Goal: Task Accomplishment & Management: Manage account settings

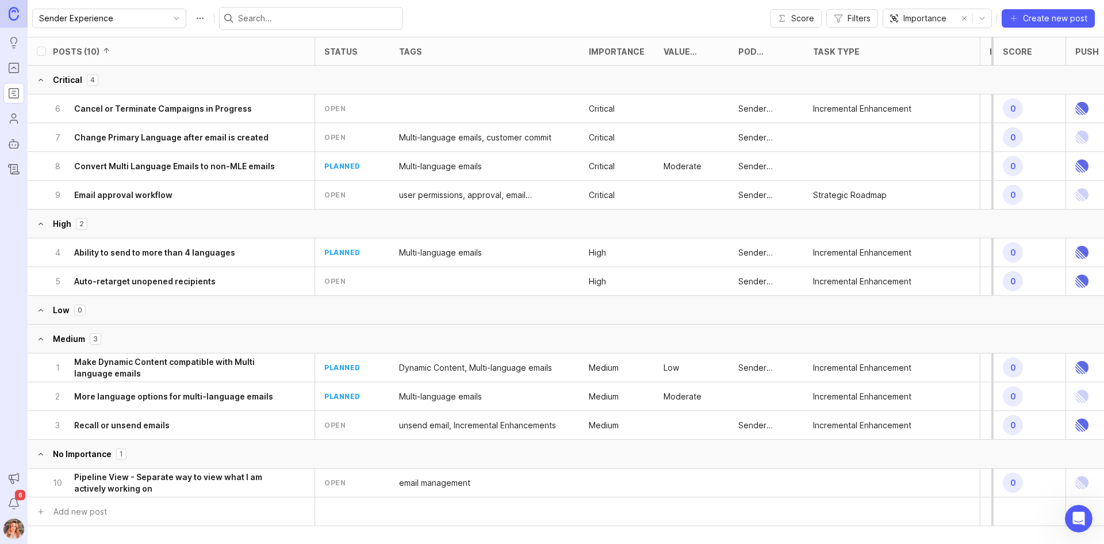
click at [966, 20] on button "remove selection" at bounding box center [965, 18] width 16 height 16
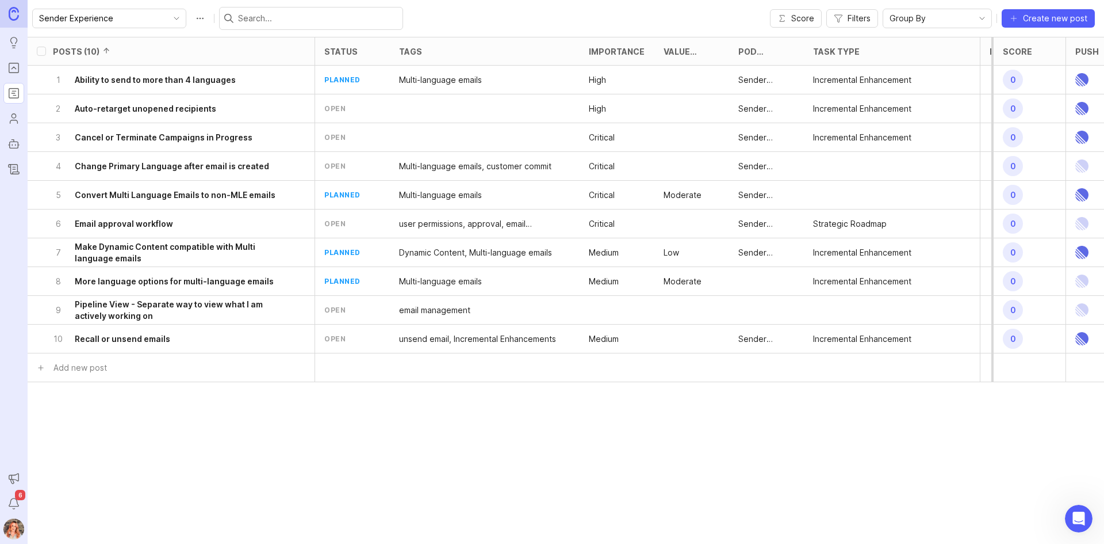
click at [926, 16] on span "Group By" at bounding box center [908, 18] width 36 height 13
click at [458, 8] on div "Sender Experience Score Filters Group By Create new post" at bounding box center [566, 18] width 1077 height 37
drag, startPoint x: 99, startPoint y: 80, endPoint x: 108, endPoint y: 114, distance: 35.7
click at [108, 114] on ul "1 Ability to send to more than 4 languages planned Multi-language emails High S…" at bounding box center [673, 210] width 1290 height 288
drag, startPoint x: 120, startPoint y: 110, endPoint x: 155, endPoint y: 48, distance: 71.1
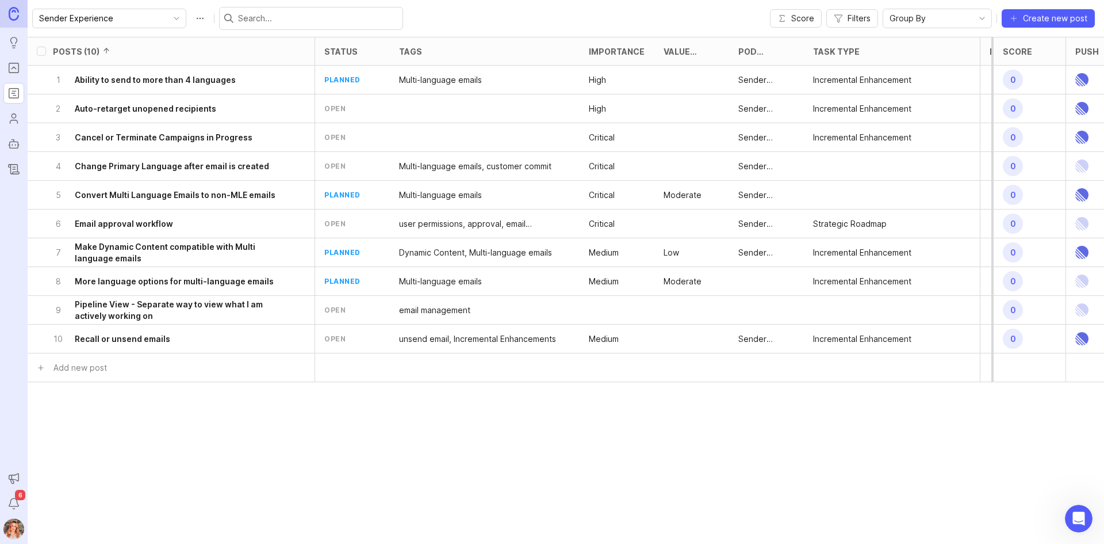
click at [153, 49] on div "Posts (10) status tags Importance Value Scale Pod Ownership Task Type Impact Vo…" at bounding box center [673, 244] width 1290 height 415
drag, startPoint x: 10, startPoint y: 533, endPoint x: 27, endPoint y: 511, distance: 27.9
click at [10, 533] on img at bounding box center [13, 528] width 30 height 21
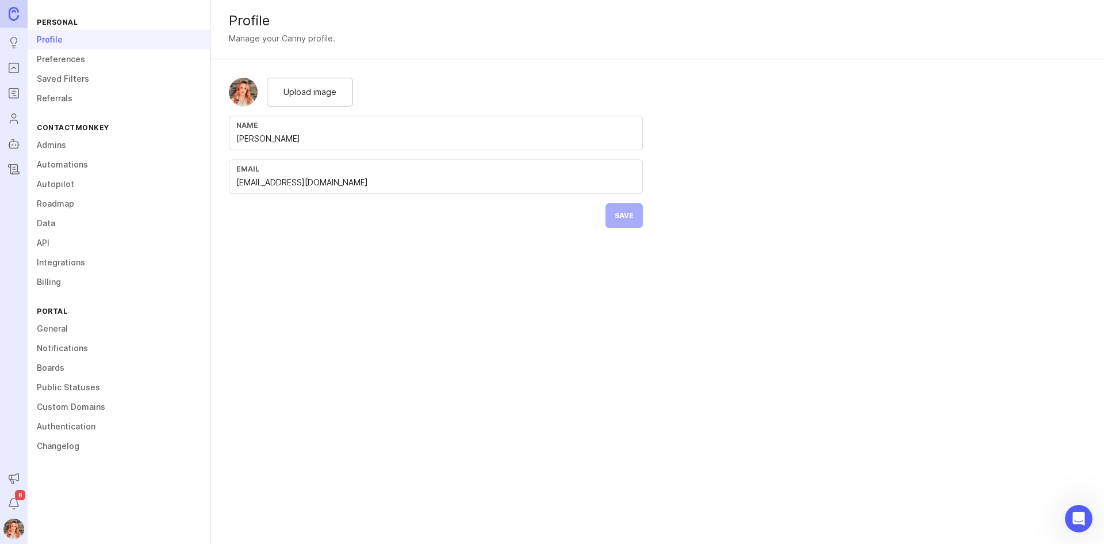
click at [53, 137] on link "Admins" at bounding box center [119, 145] width 182 height 20
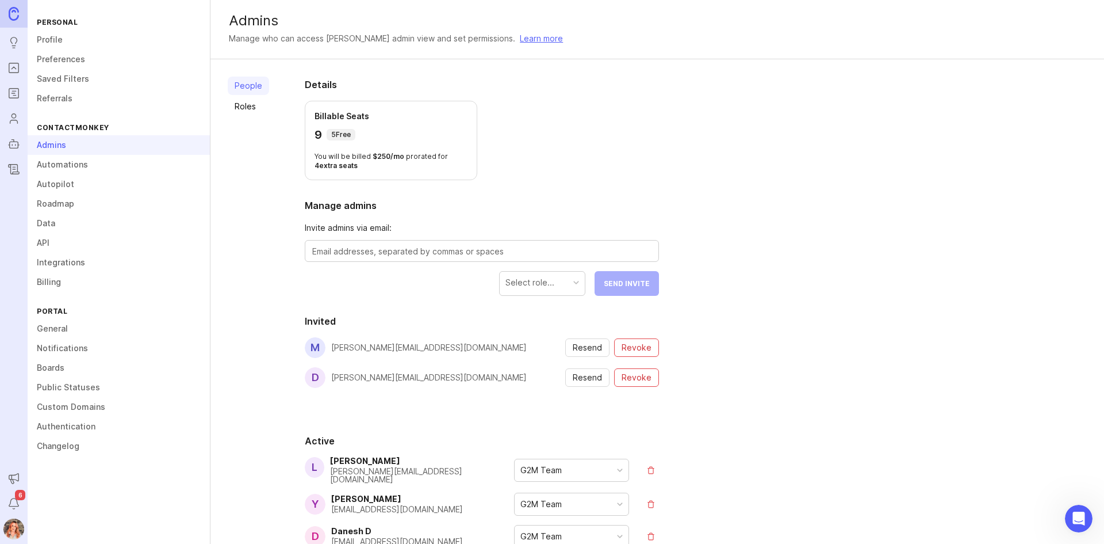
click at [49, 30] on link "Profile" at bounding box center [119, 40] width 182 height 20
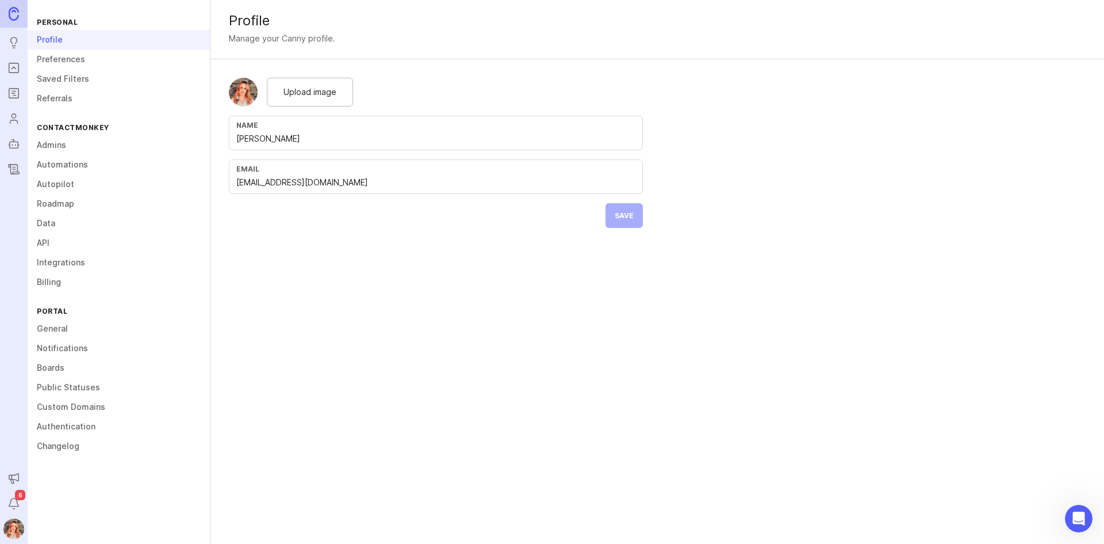
click at [63, 58] on link "Preferences" at bounding box center [119, 59] width 182 height 20
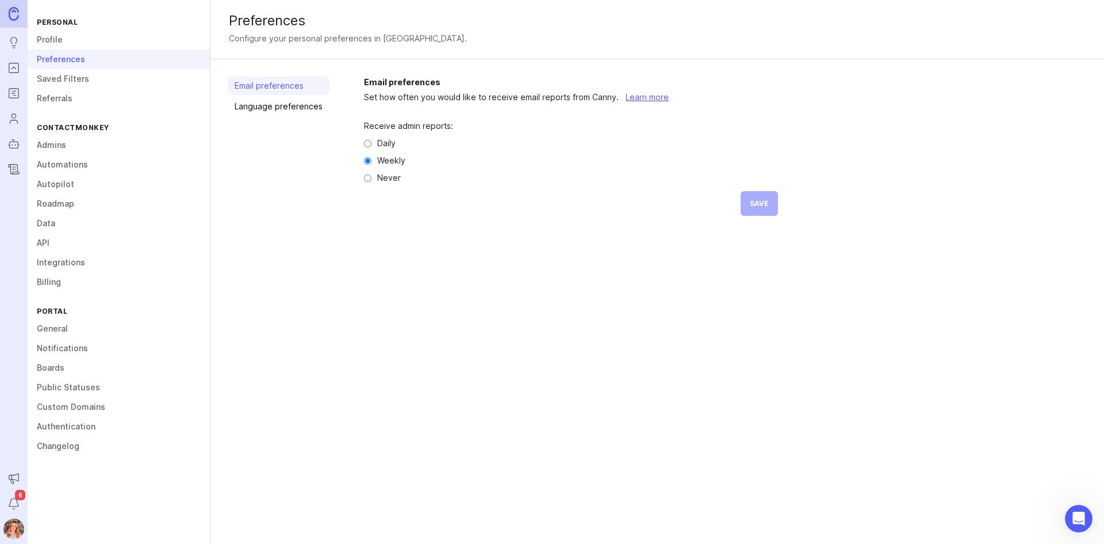
click at [56, 82] on link "Saved Filters" at bounding box center [119, 79] width 182 height 20
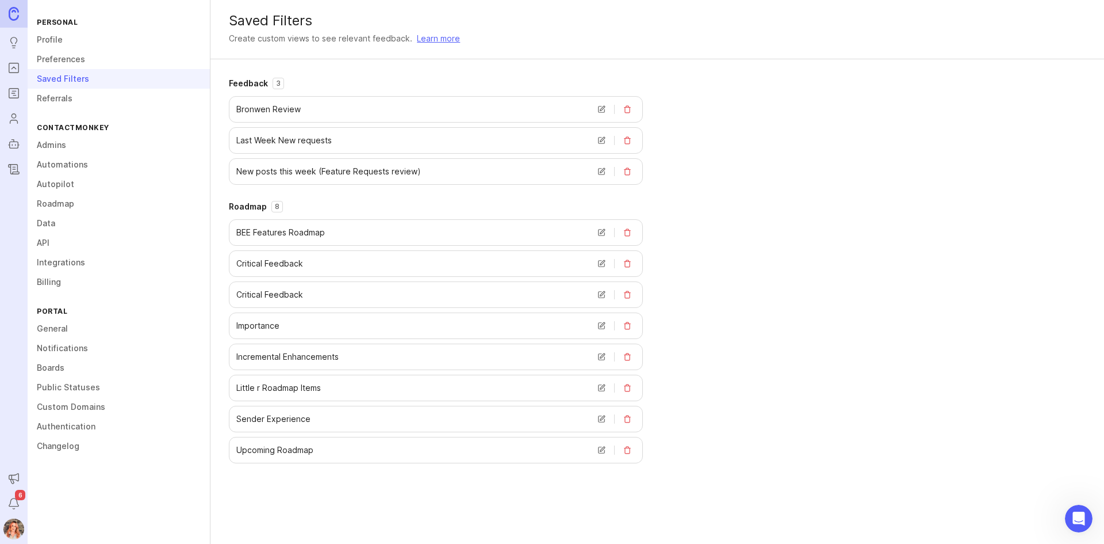
click at [628, 389] on button "delete view" at bounding box center [628, 388] width 16 height 16
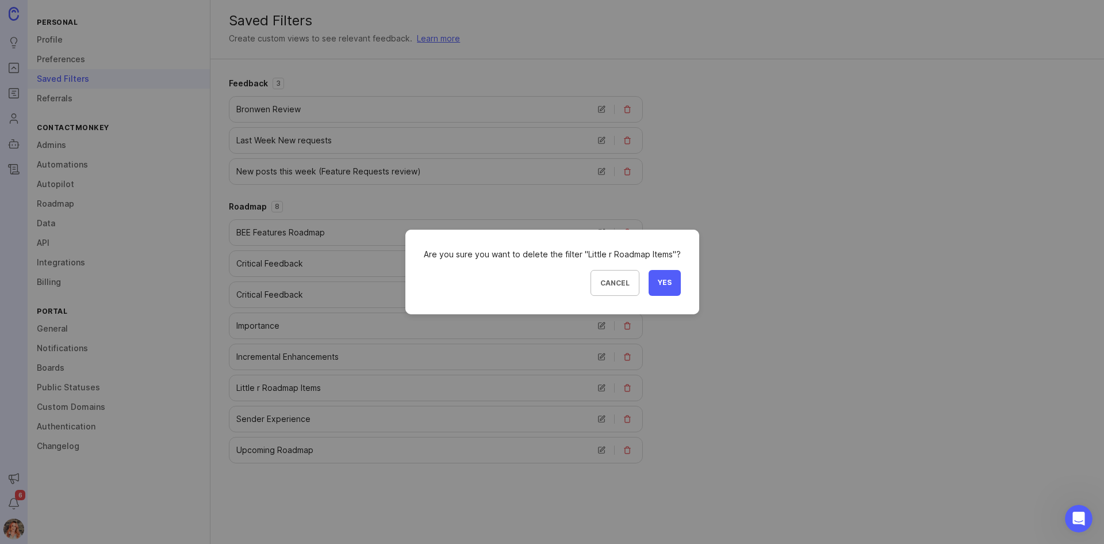
click at [678, 283] on button "Yes" at bounding box center [665, 283] width 32 height 26
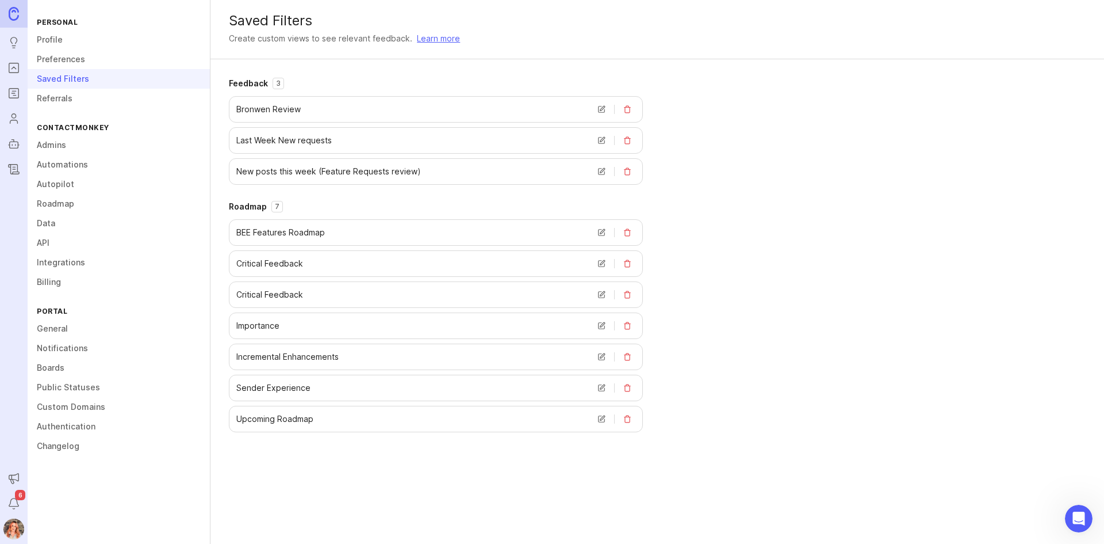
click at [56, 366] on link "Boards" at bounding box center [119, 368] width 182 height 20
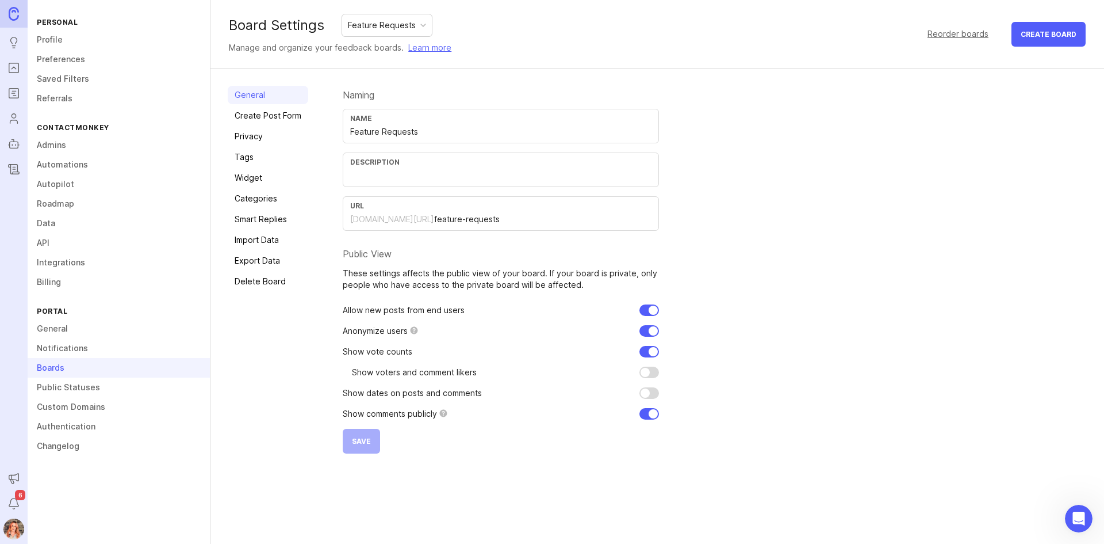
click at [261, 192] on link "Categories" at bounding box center [268, 198] width 81 height 18
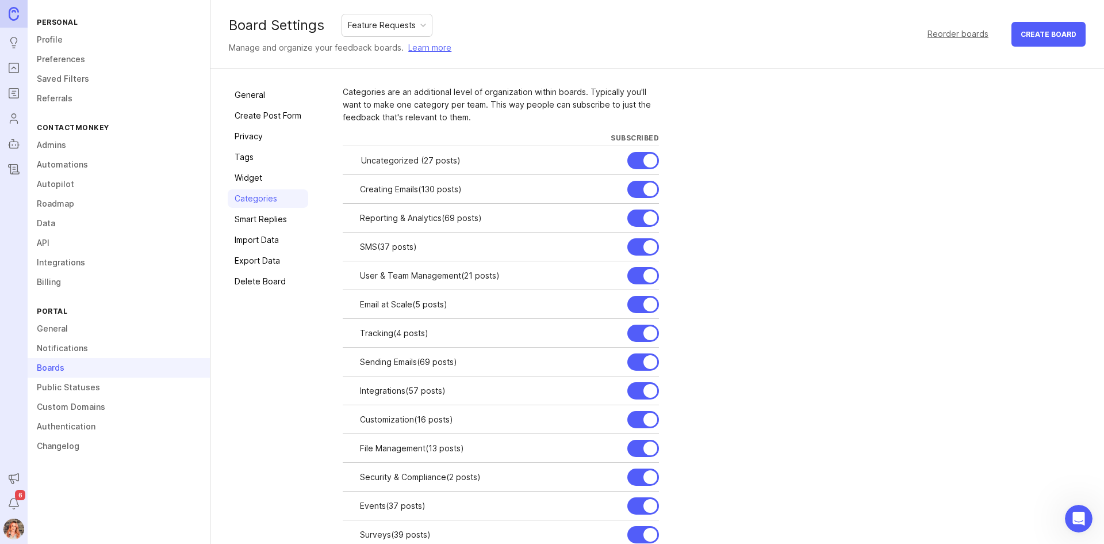
click at [254, 134] on link "Privacy" at bounding box center [268, 136] width 81 height 18
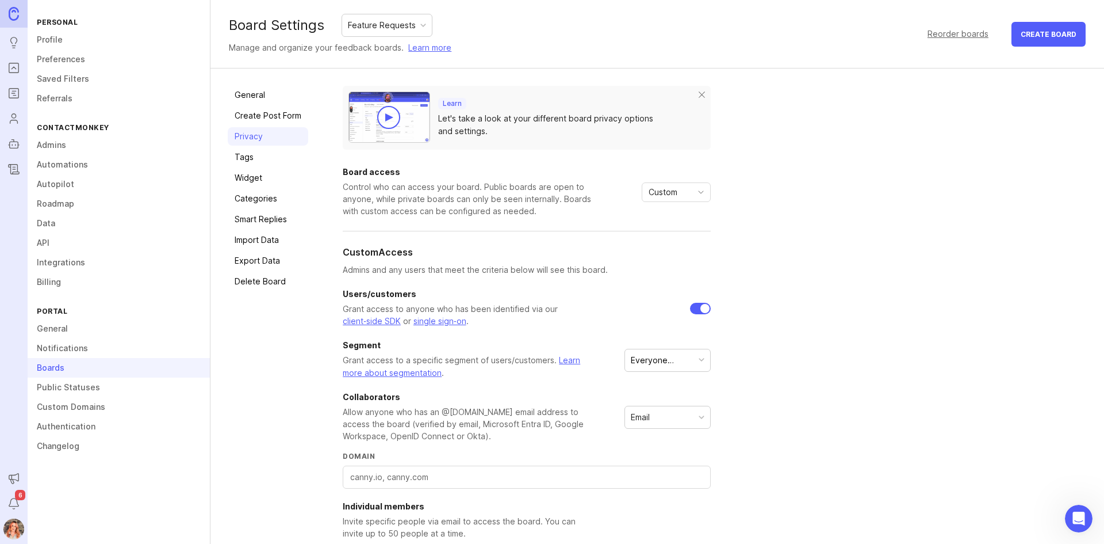
click at [263, 106] on div "General Create Post Form Privacy Tags Widget Categories Smart Replies Import Da…" at bounding box center [268, 392] width 81 height 612
click at [261, 110] on link "Create Post Form" at bounding box center [268, 115] width 81 height 18
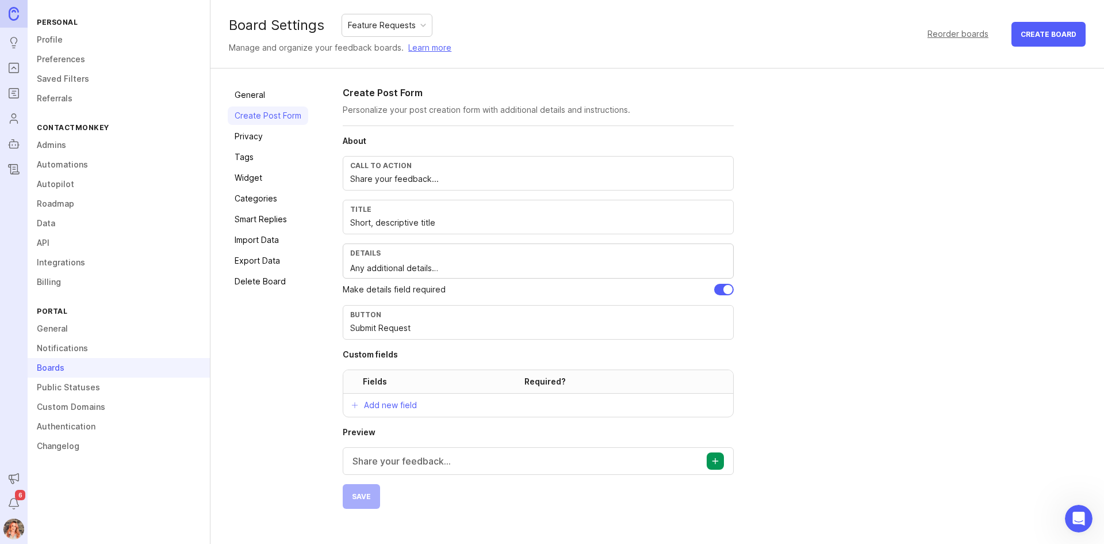
click at [377, 20] on div "Feature Requests" at bounding box center [382, 25] width 68 height 13
click at [255, 95] on link "General" at bounding box center [268, 95] width 81 height 18
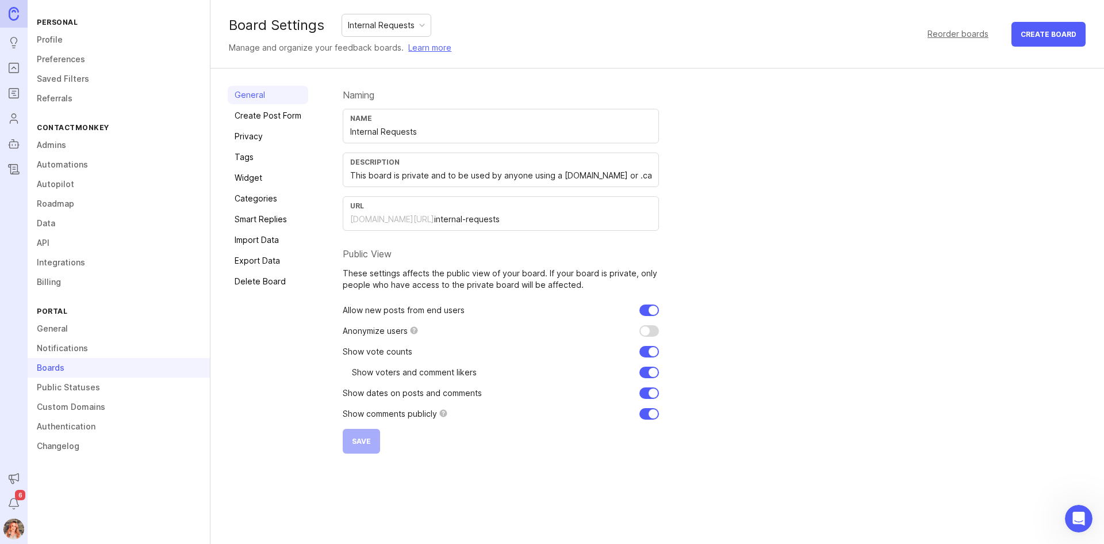
click at [257, 205] on link "Categories" at bounding box center [268, 198] width 81 height 18
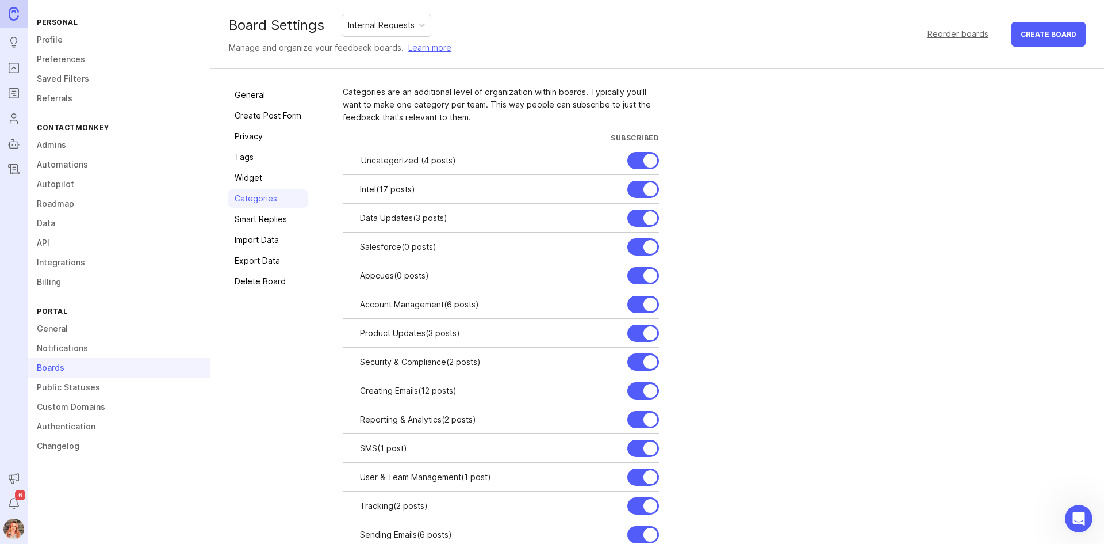
click at [250, 224] on link "Smart Replies" at bounding box center [268, 219] width 81 height 18
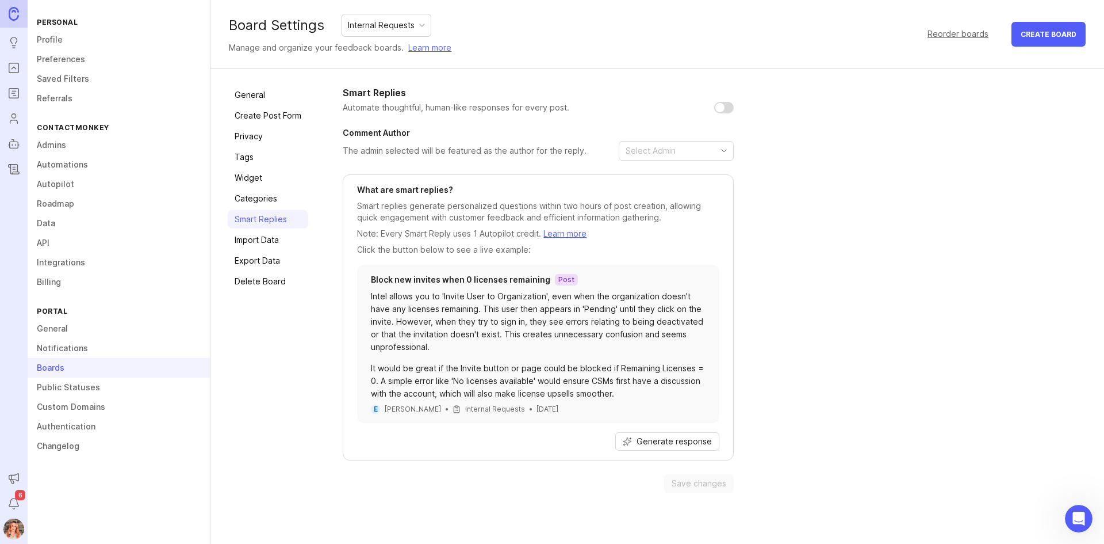
click at [261, 242] on link "Import Data" at bounding box center [268, 240] width 81 height 18
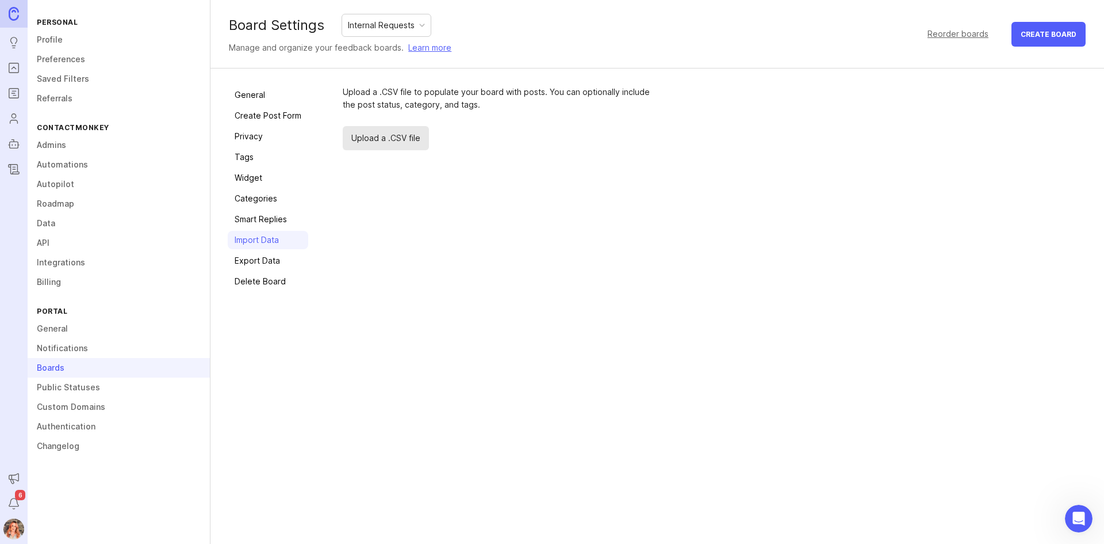
click at [273, 265] on link "Export Data" at bounding box center [268, 260] width 81 height 18
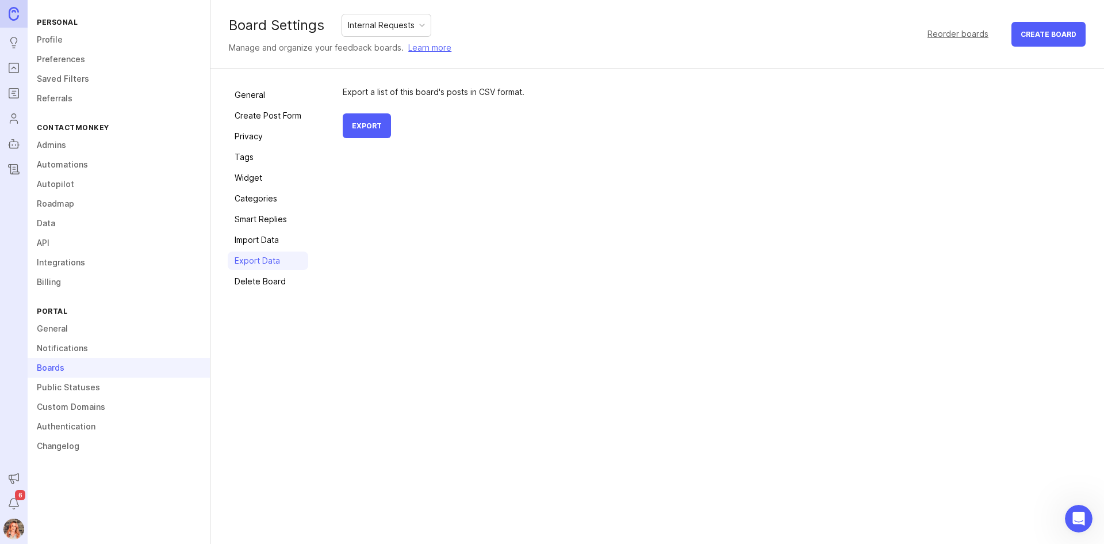
click at [273, 288] on link "Delete Board" at bounding box center [268, 281] width 81 height 18
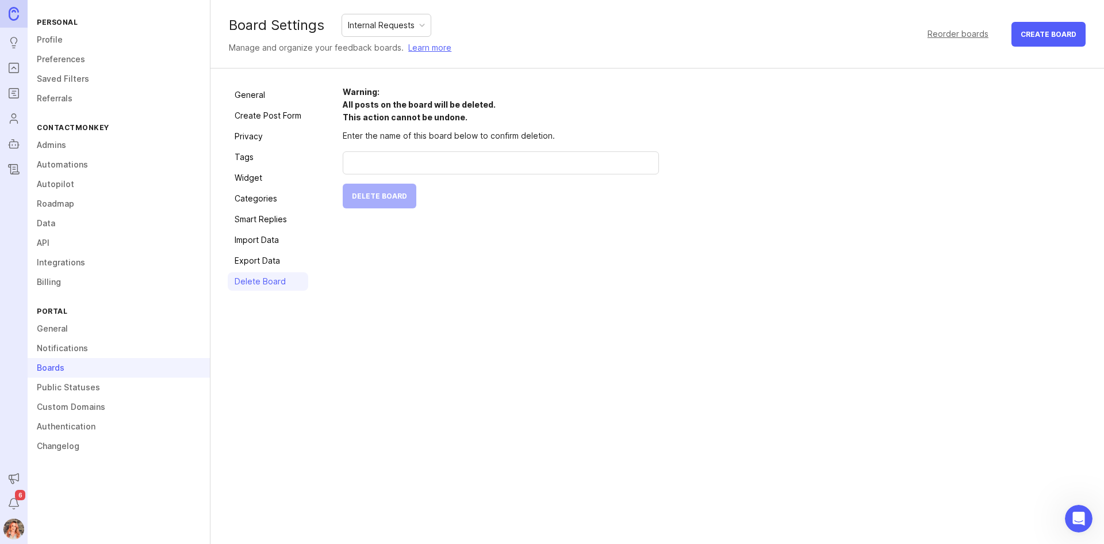
click at [87, 391] on link "Public Statuses" at bounding box center [119, 387] width 182 height 20
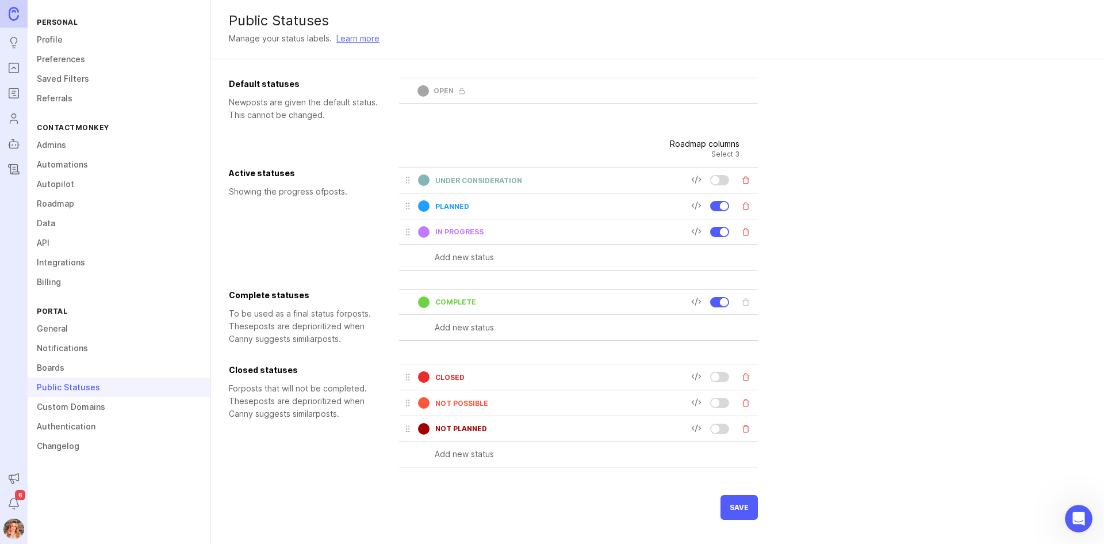
click at [75, 407] on link "Custom Domains" at bounding box center [119, 407] width 182 height 20
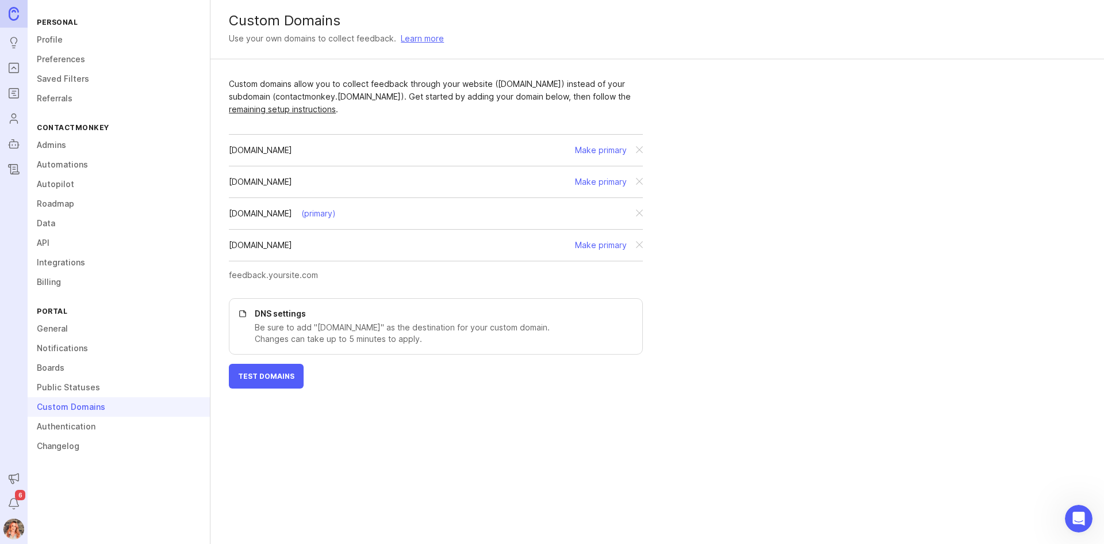
click at [73, 429] on link "Authentication" at bounding box center [119, 426] width 182 height 20
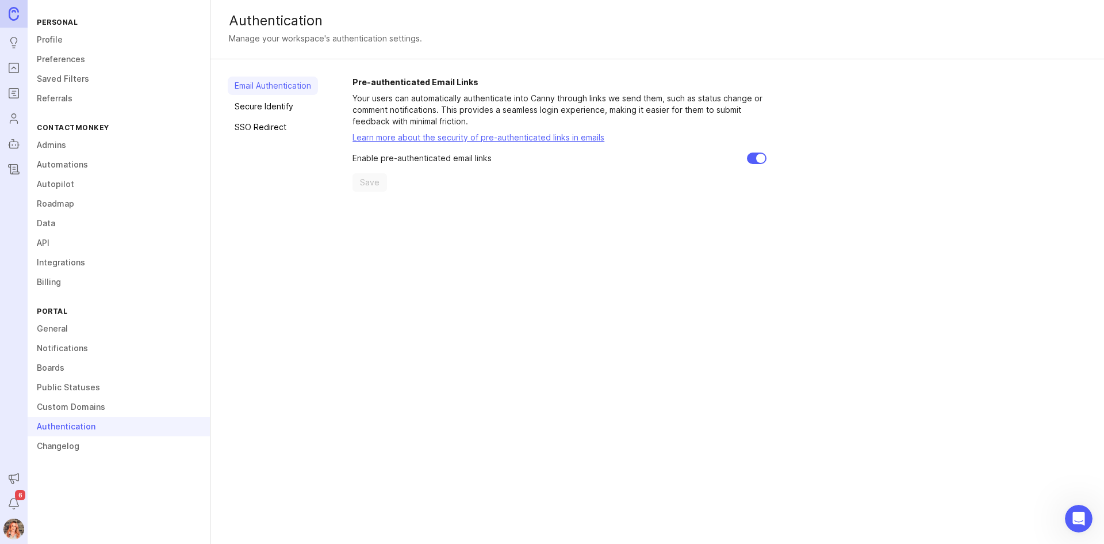
click at [54, 40] on link "Profile" at bounding box center [119, 40] width 182 height 20
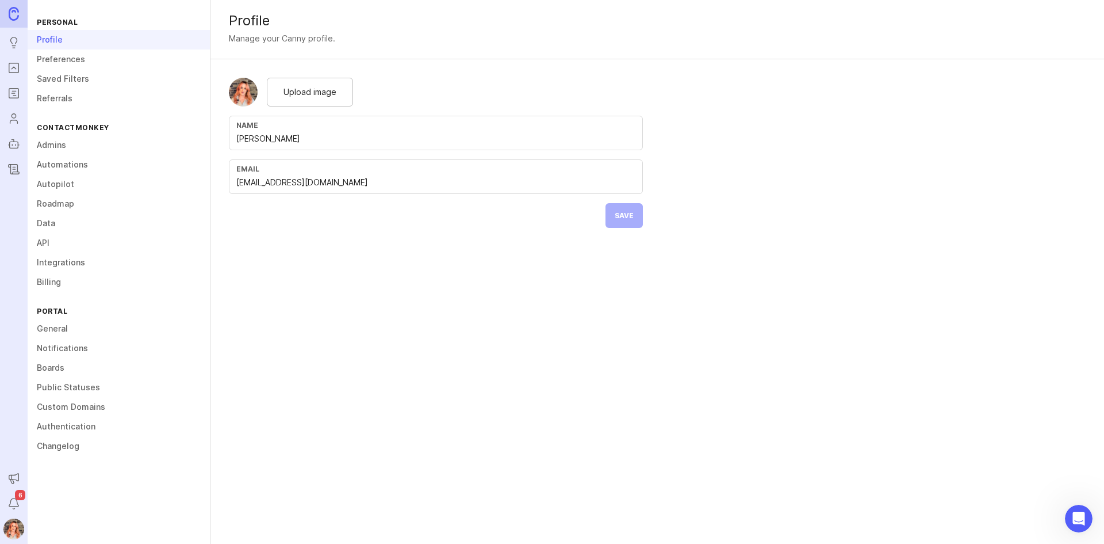
click at [55, 60] on link "Preferences" at bounding box center [119, 59] width 182 height 20
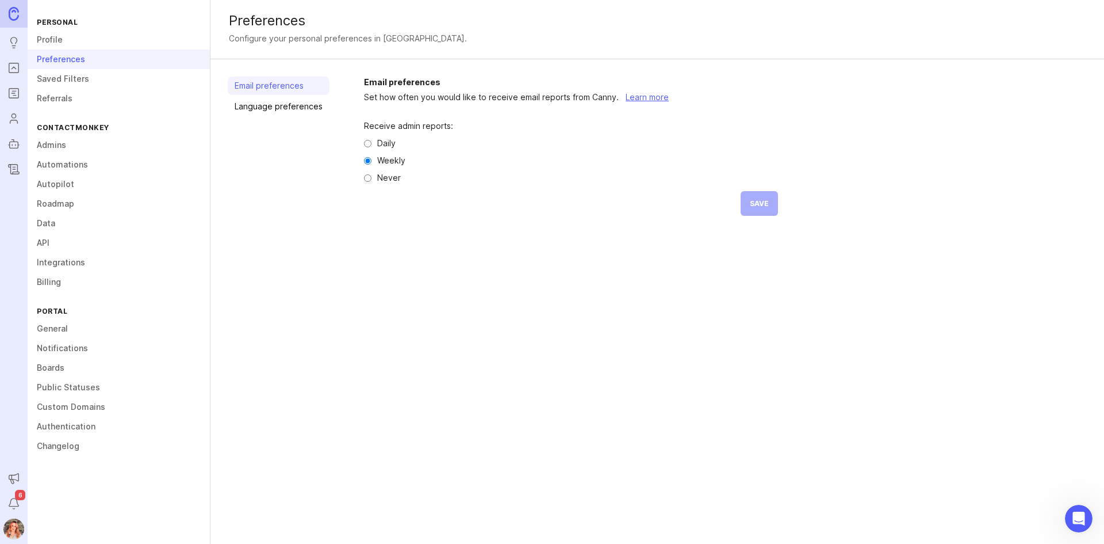
click at [48, 82] on link "Saved Filters" at bounding box center [119, 79] width 182 height 20
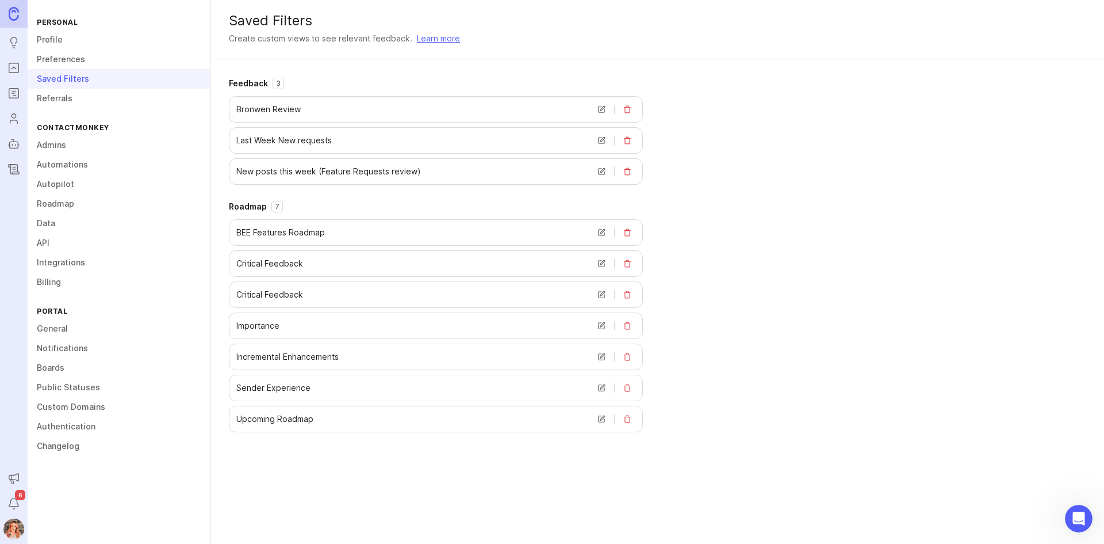
click at [53, 100] on link "Referrals" at bounding box center [119, 99] width 182 height 20
